Goal: Task Accomplishment & Management: Manage account settings

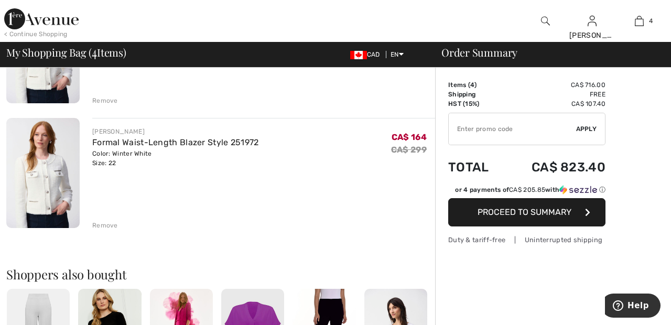
scroll to position [410, 0]
click at [112, 220] on div "Remove" at bounding box center [263, 225] width 343 height 12
click at [105, 225] on div "Remove" at bounding box center [105, 225] width 26 height 9
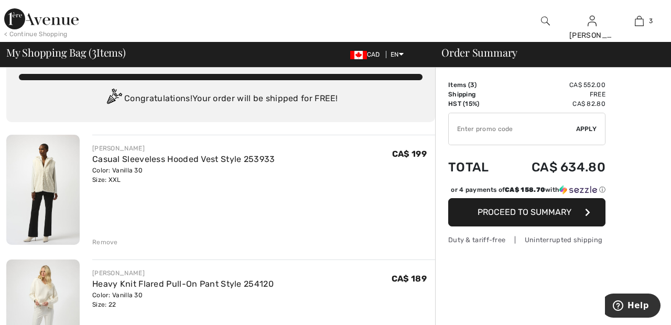
scroll to position [13, 0]
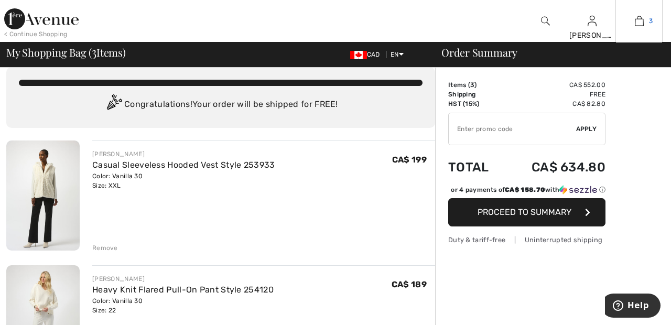
click at [650, 20] on span "3" at bounding box center [651, 20] width 4 height 9
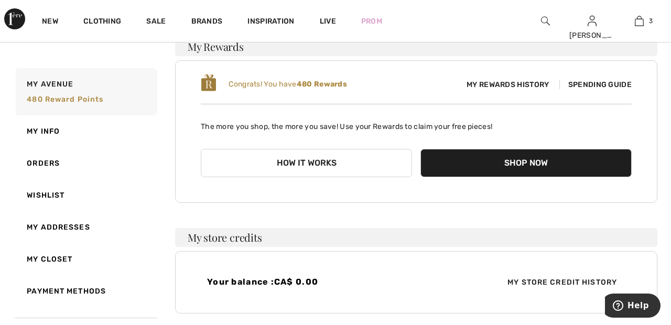
scroll to position [92, 0]
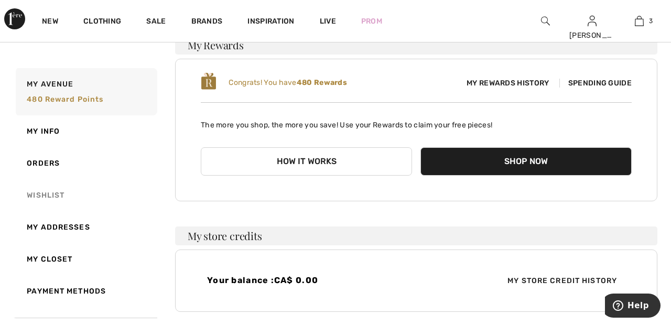
click at [59, 195] on link "Wishlist" at bounding box center [86, 195] width 144 height 32
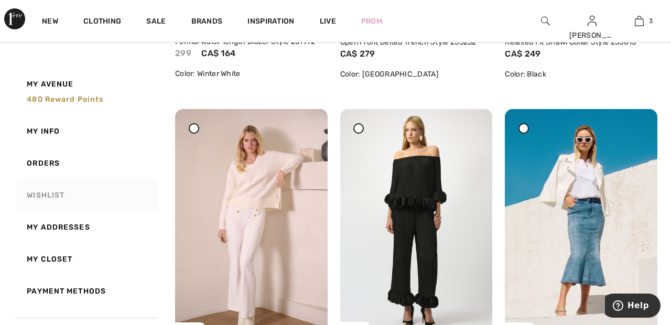
scroll to position [0, 0]
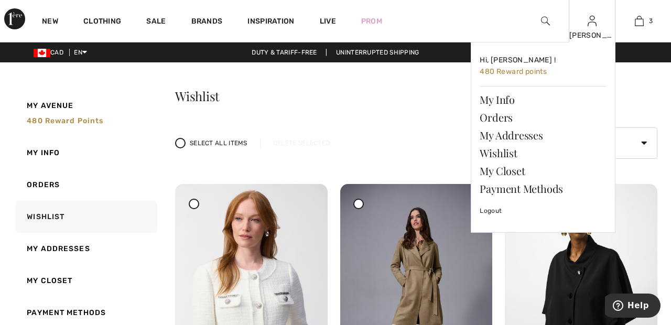
click at [593, 21] on img at bounding box center [592, 21] width 9 height 13
click at [510, 148] on link "Wishlist" at bounding box center [543, 153] width 127 height 18
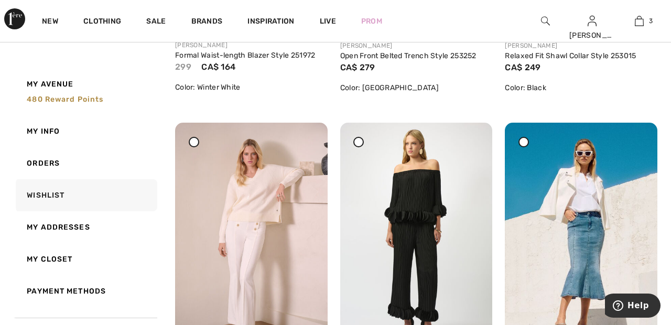
scroll to position [368, 0]
